Goal: Use online tool/utility: Utilize a website feature to perform a specific function

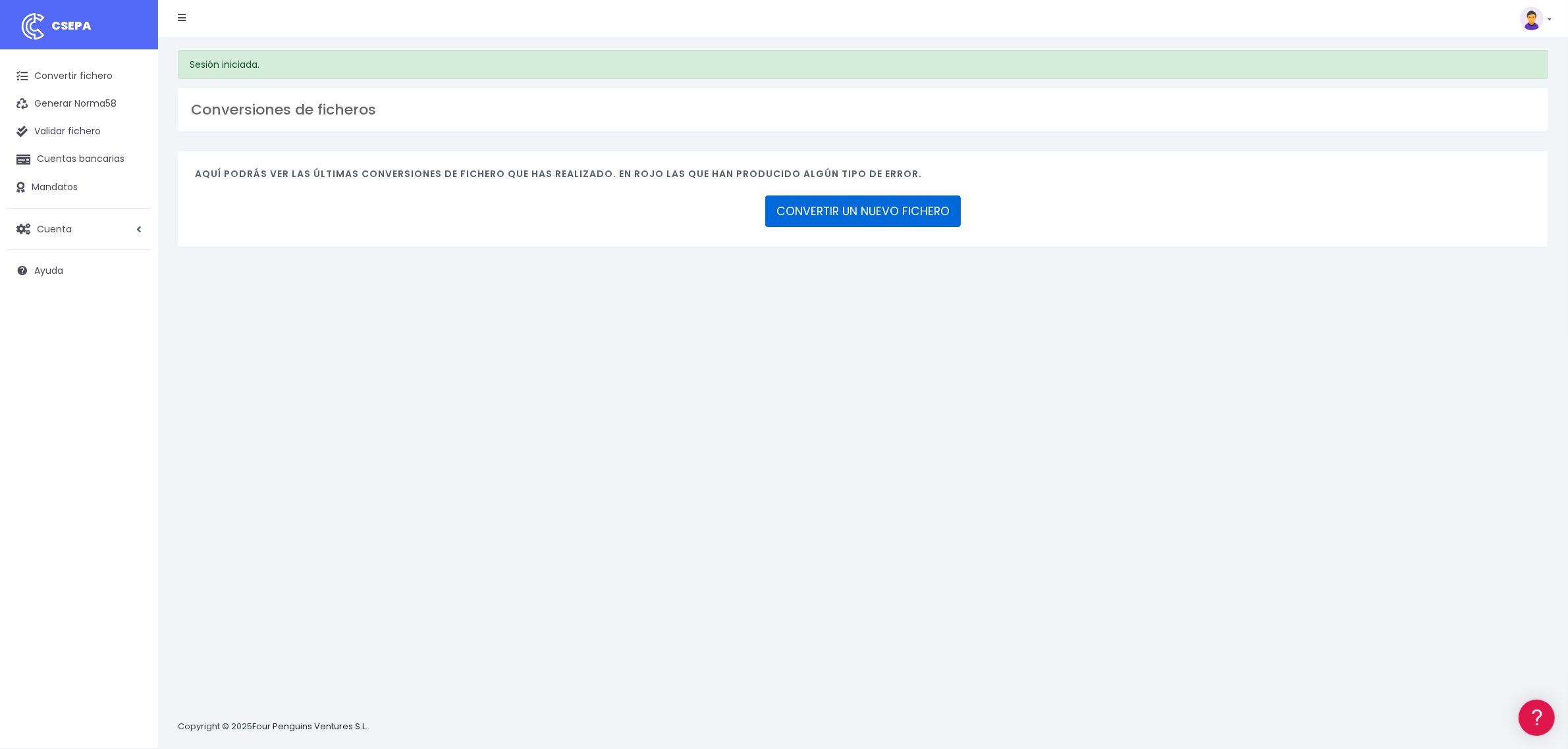
click at [939, 203] on link "CONVERTIR UN NUEVO FICHERO" at bounding box center [863, 211] width 195 height 31
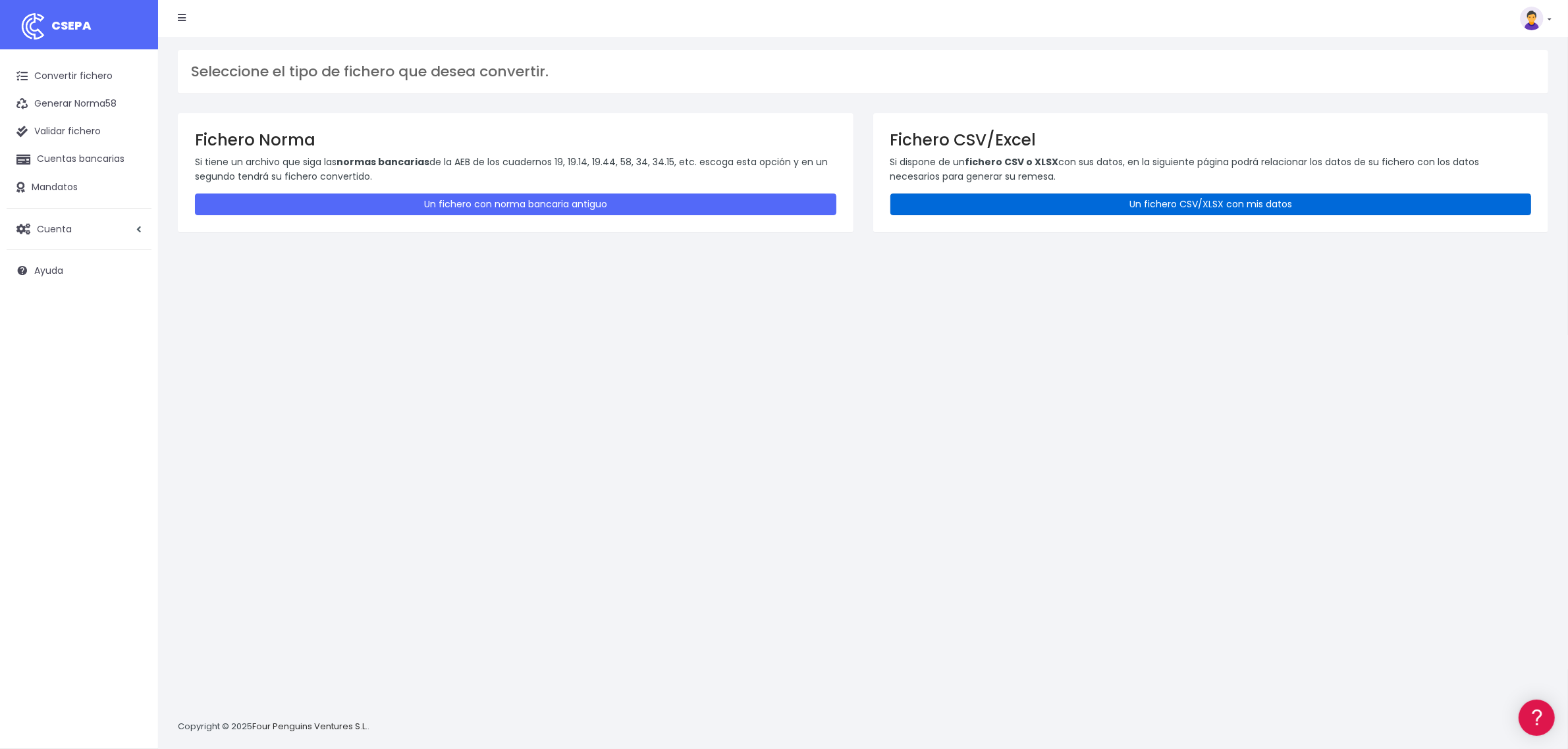
click at [1079, 205] on link "Un fichero CSV/XLSX con mis datos" at bounding box center [1211, 204] width 641 height 21
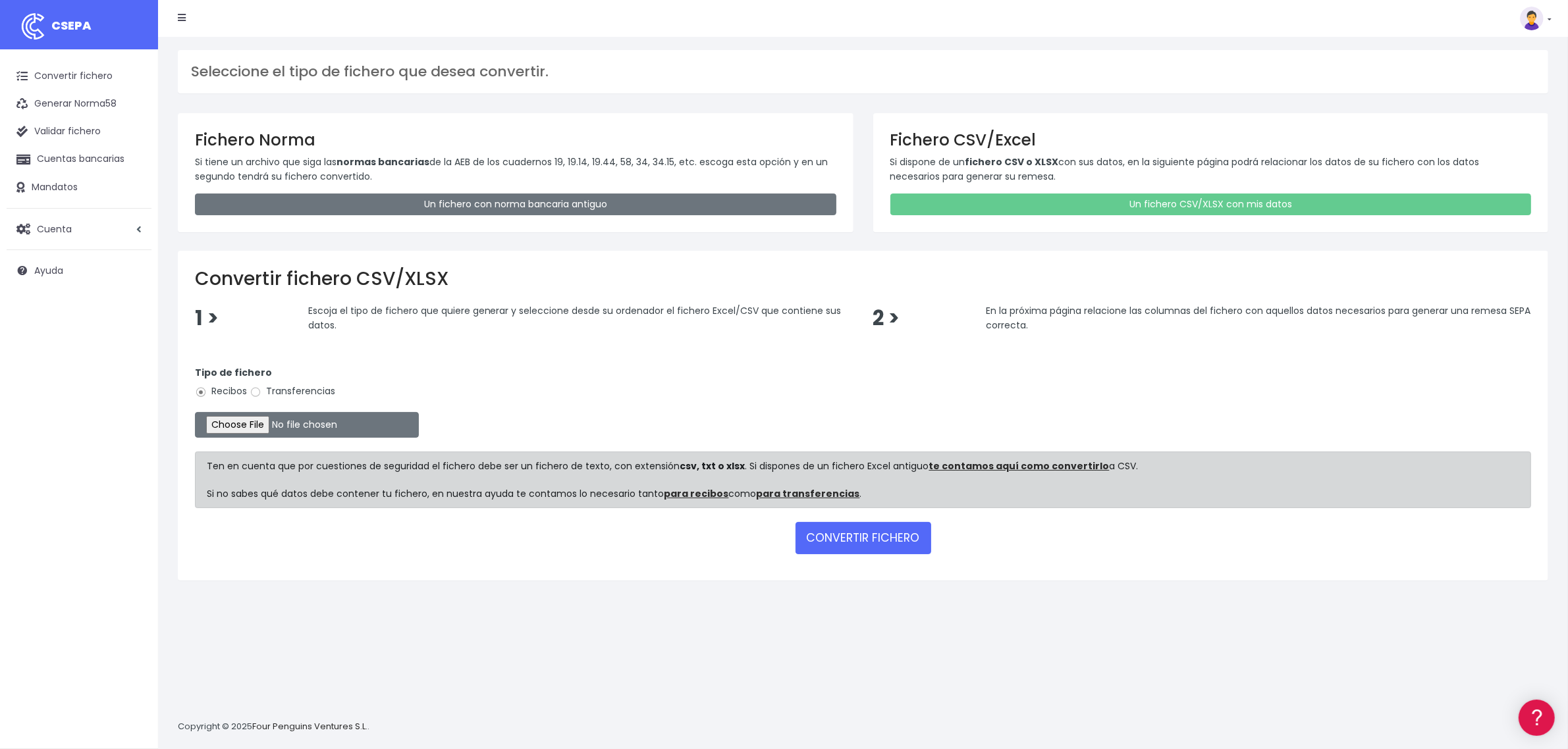
click at [273, 386] on label "Transferencias" at bounding box center [293, 391] width 86 height 14
click at [261, 386] on input "Transferencias" at bounding box center [256, 392] width 12 height 12
radio input "true"
click at [272, 412] on form "Tipo de fichero Recibos Transferencias Ten en cuenta que por cuestiones de segu…" at bounding box center [863, 457] width 1336 height 211
click at [270, 432] on input "file" at bounding box center [307, 425] width 224 height 25
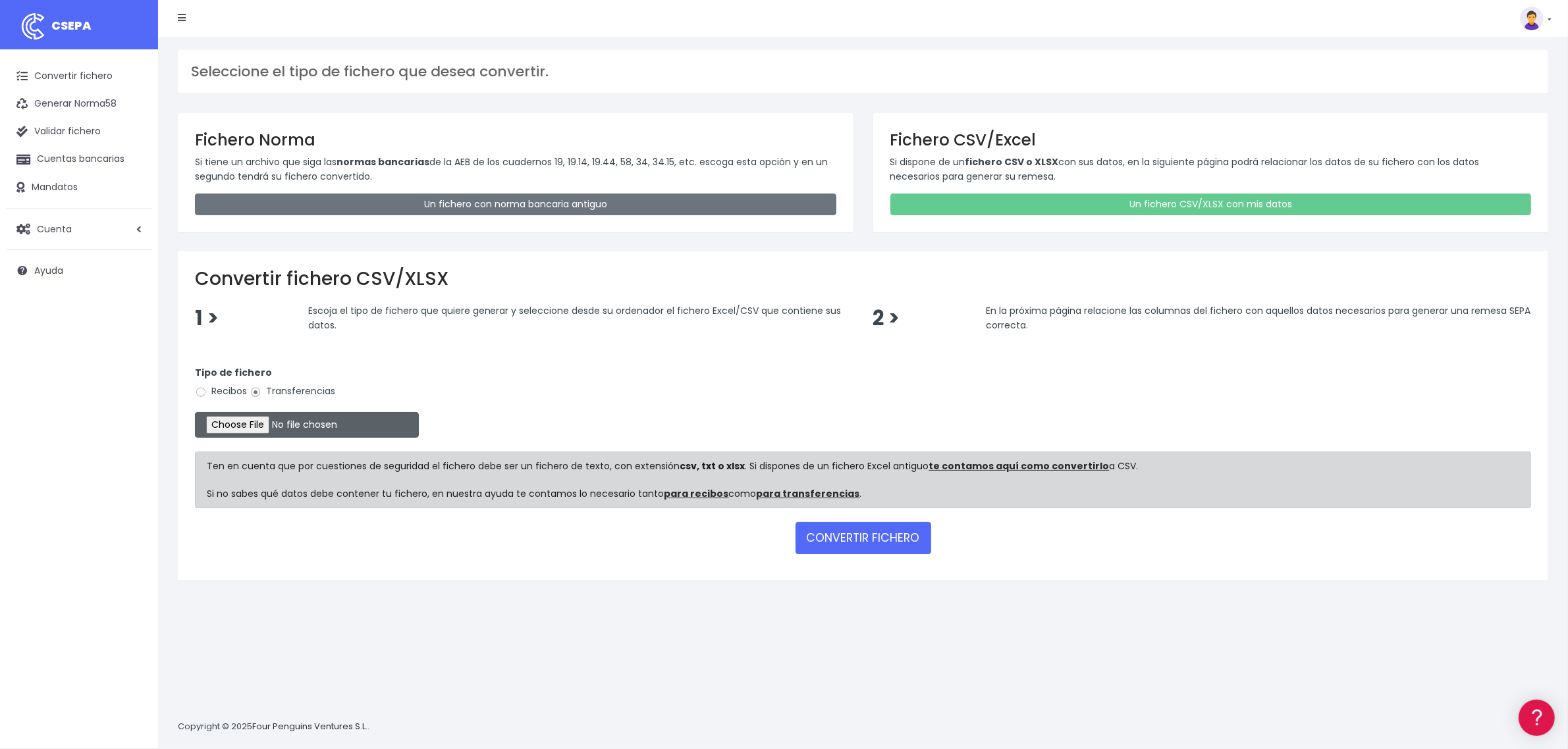
type input "C:\fakepath\2508212 SESS LKX 5833 FICHERO.xlsx"
click at [845, 542] on button "CONVERTIR FICHERO" at bounding box center [863, 537] width 136 height 31
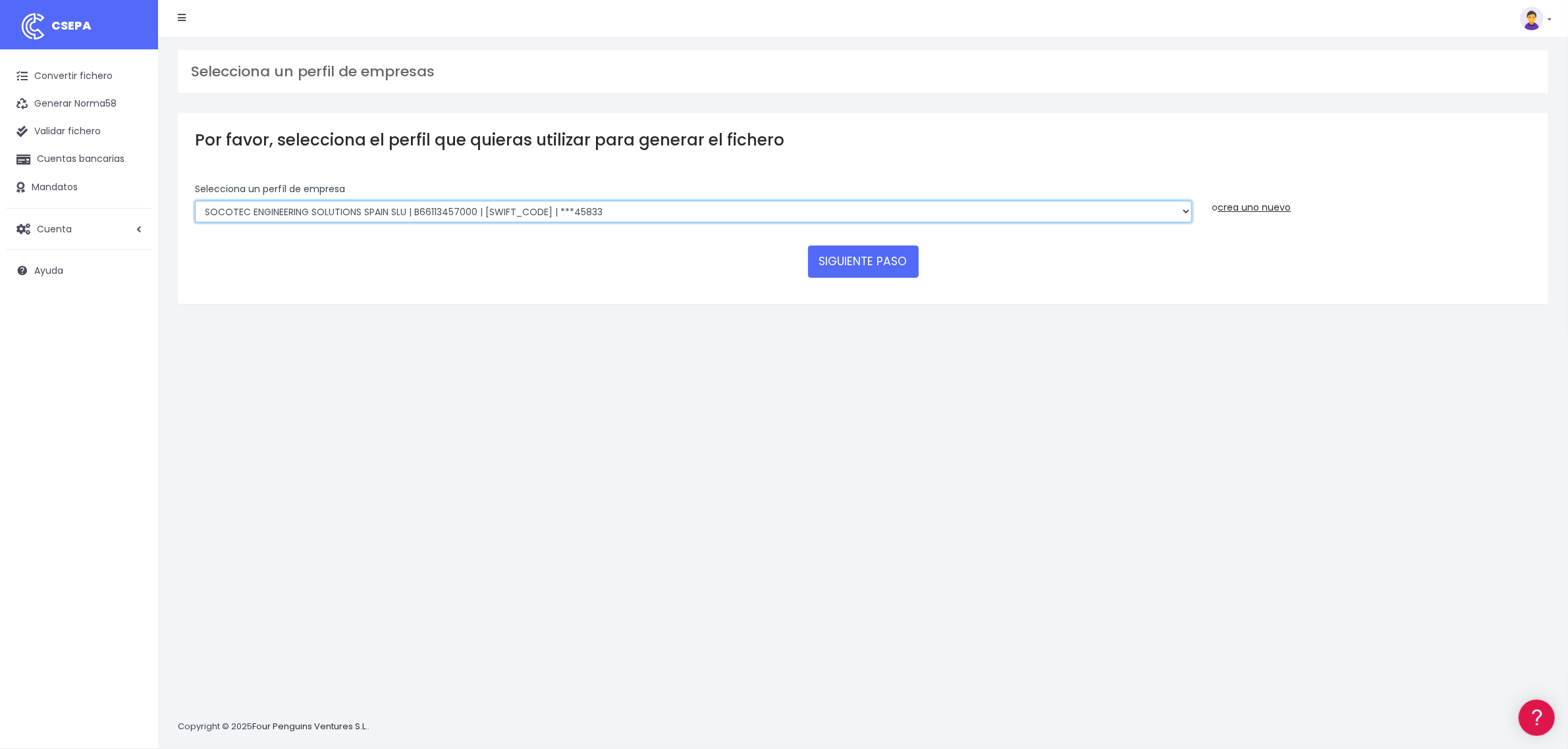
click at [536, 212] on select "SOCOTEC ENGINEERING SOLUTIONS SPAIN SLU | B66113457000 | CAIXESBBXXX | ***45833…" at bounding box center [693, 212] width 997 height 22
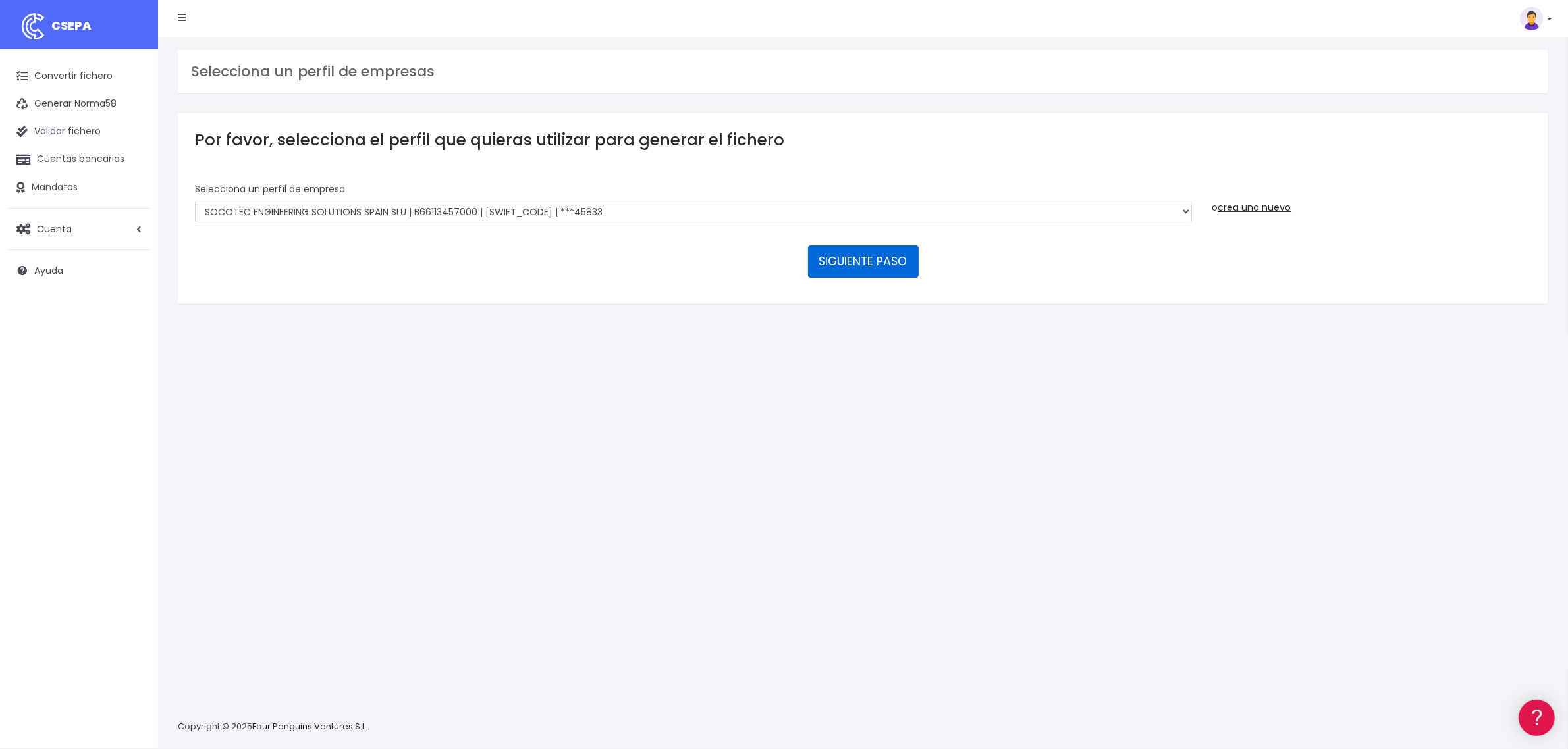
click at [817, 254] on button "SIGUIENTE PASO" at bounding box center [863, 261] width 110 height 31
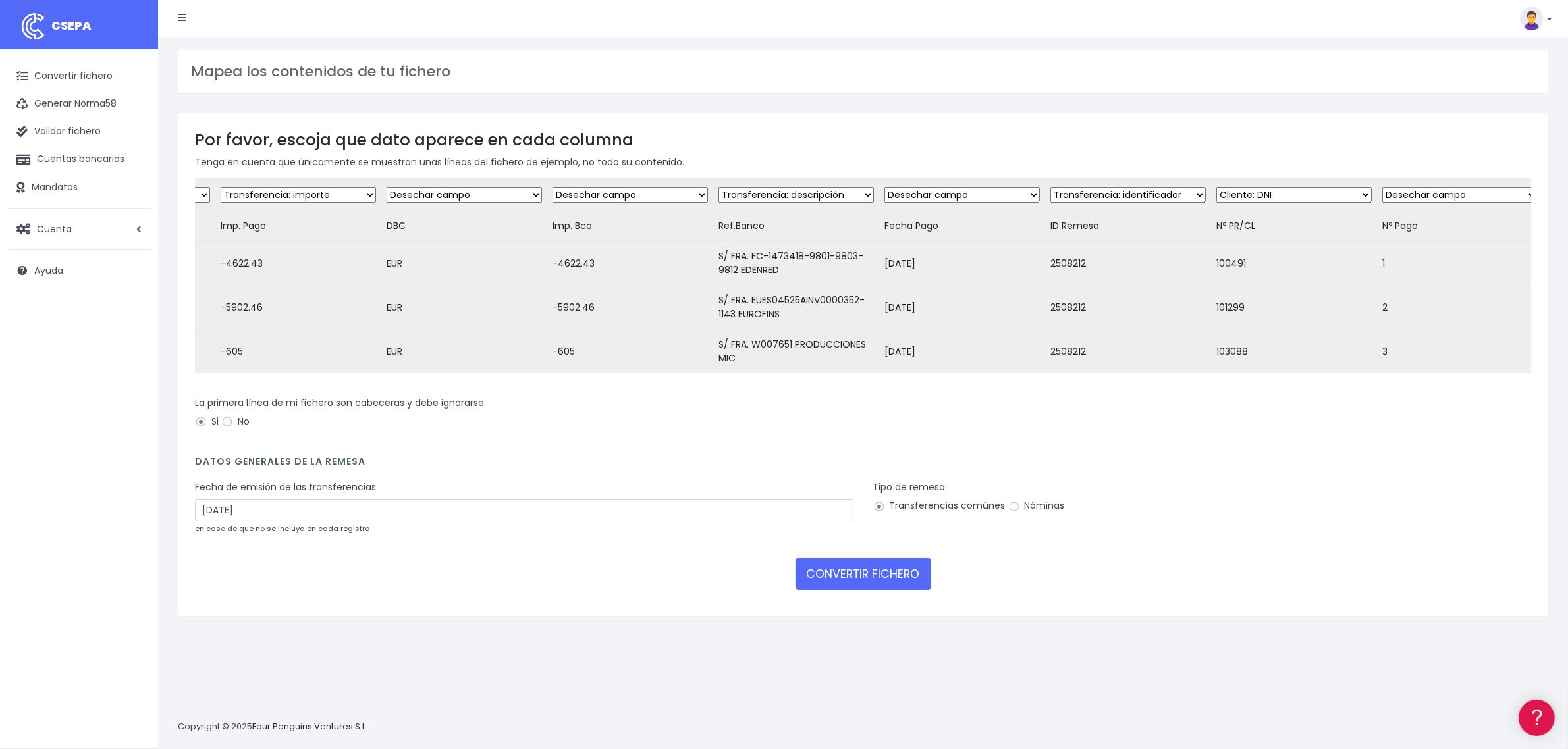
scroll to position [0, 1334]
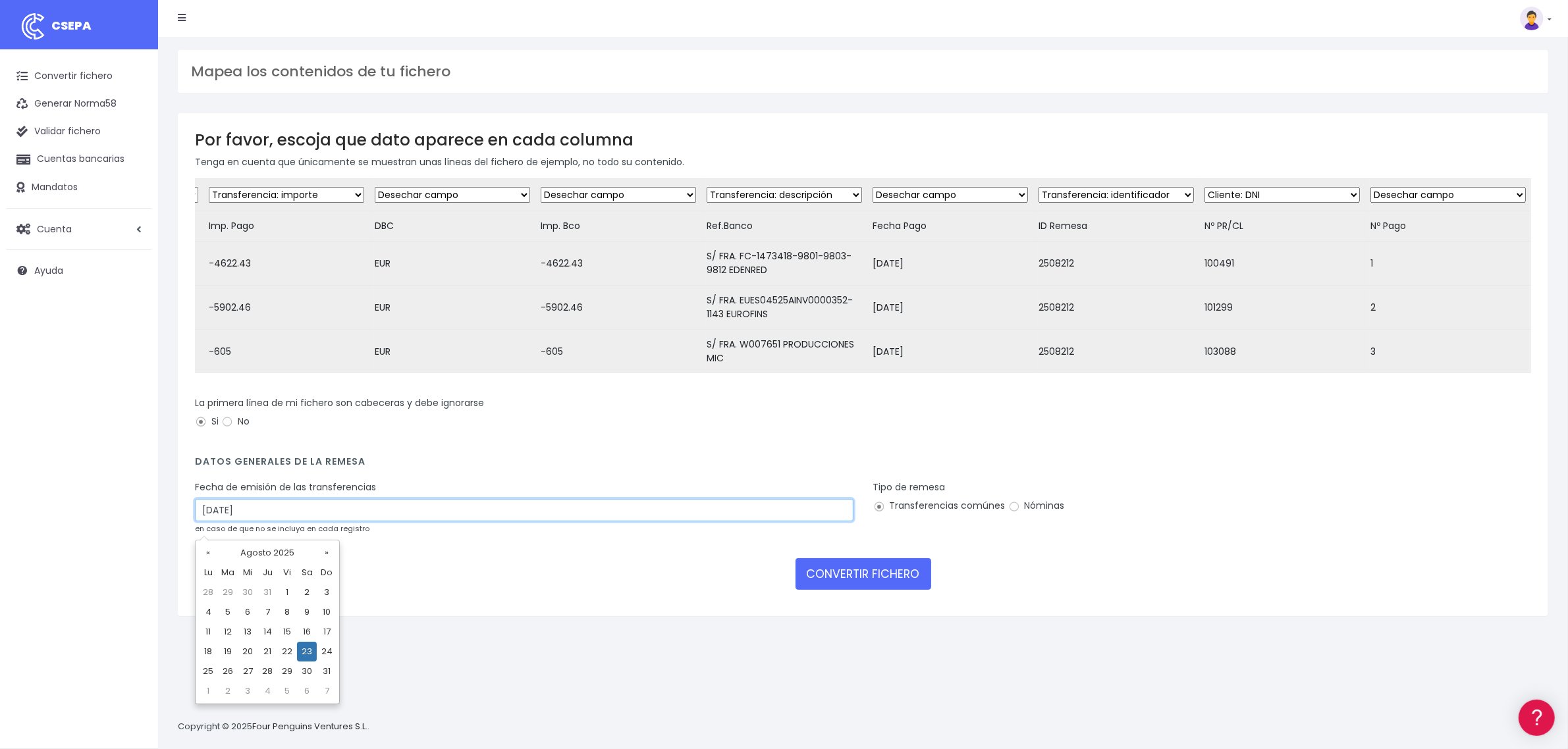
click at [264, 517] on input "23/08/2025" at bounding box center [524, 510] width 659 height 22
click at [264, 652] on td "21" at bounding box center [268, 652] width 20 height 20
type input "21/08/2025"
click at [888, 590] on button "CONVERTIR FICHERO" at bounding box center [863, 574] width 136 height 31
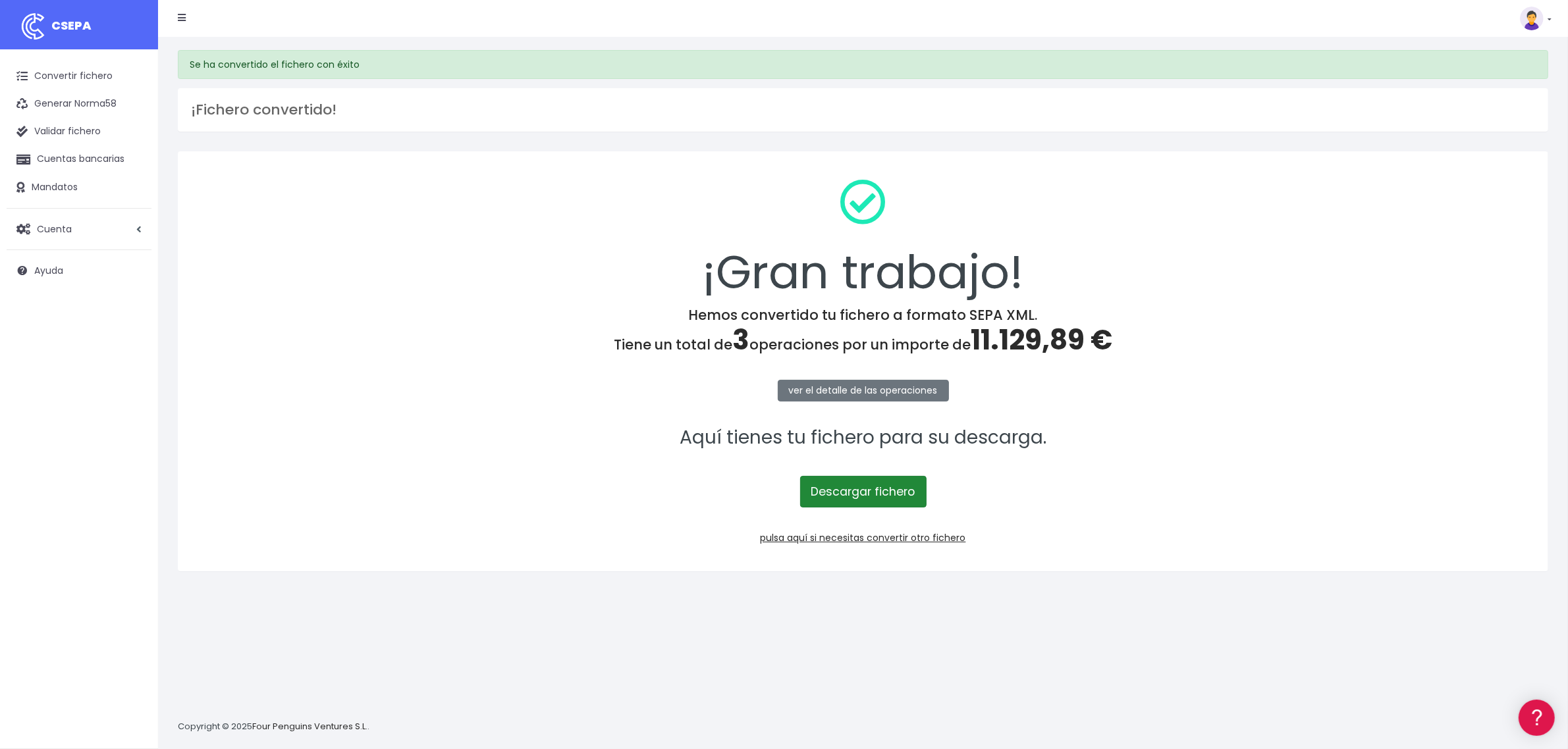
click at [905, 487] on link "Descargar fichero" at bounding box center [863, 491] width 127 height 31
